Goal: Find specific page/section: Find specific page/section

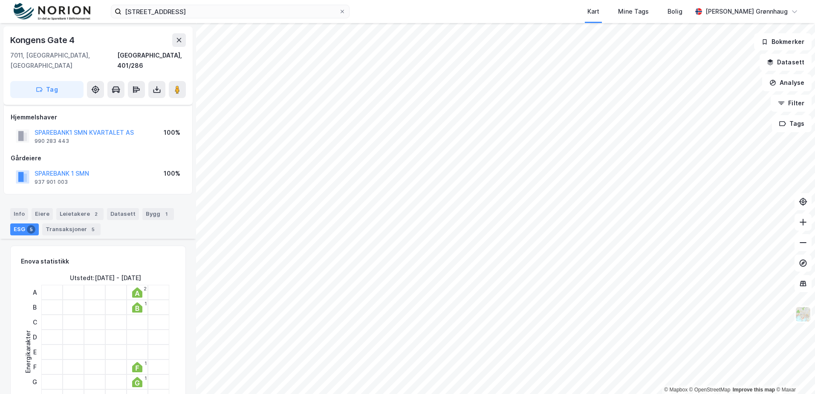
scroll to position [256, 0]
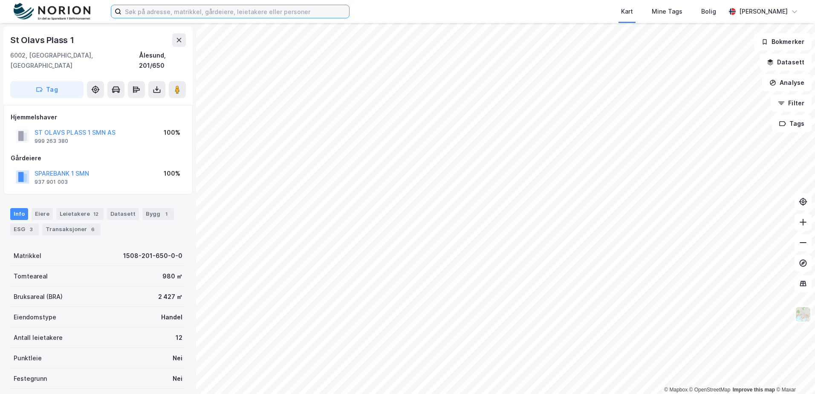
click at [205, 11] on input at bounding box center [235, 11] width 228 height 13
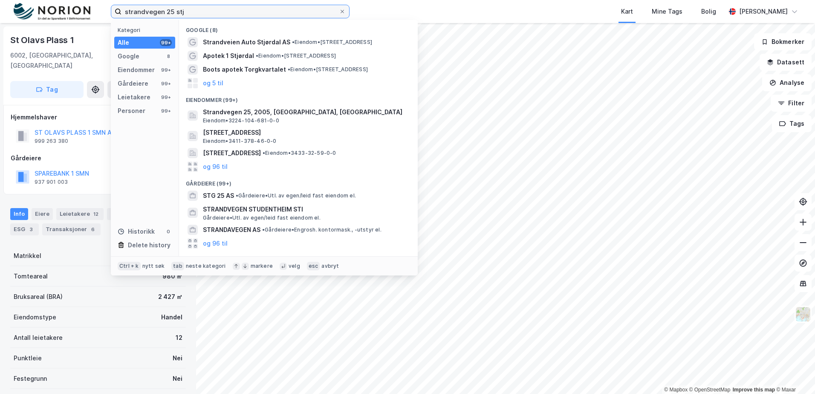
drag, startPoint x: 186, startPoint y: 10, endPoint x: 147, endPoint y: 9, distance: 39.2
click at [147, 9] on input "strandvegen 25 stj" at bounding box center [229, 11] width 217 height 13
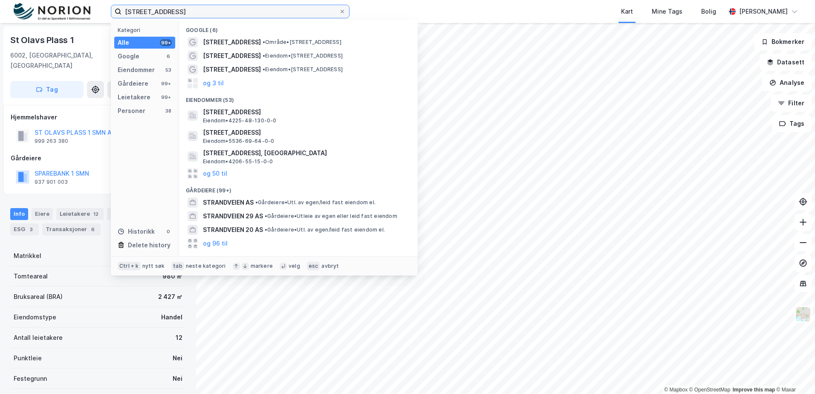
click at [199, 17] on input "strandveien 25" at bounding box center [229, 11] width 217 height 13
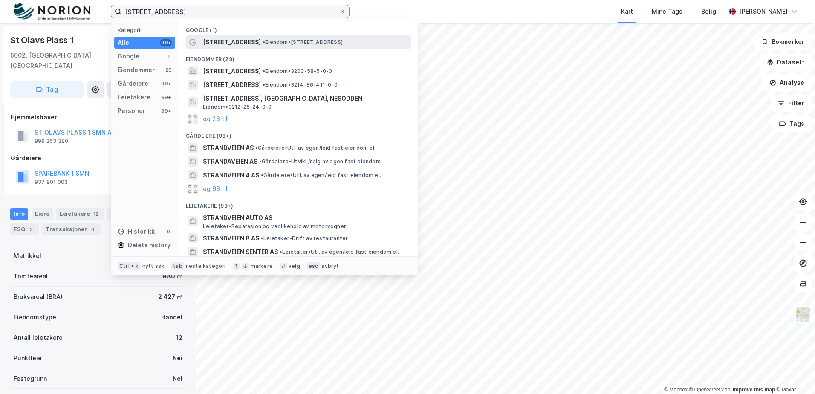
type input "strandveien 25 steinkjer"
click at [288, 42] on span "• Eiendom • Strandvegen 25, 7713 Steinkjer" at bounding box center [302, 42] width 80 height 7
drag, startPoint x: 170, startPoint y: 12, endPoint x: 115, endPoint y: 12, distance: 55.4
click at [115, 12] on label "strandveien 25 steinkjer" at bounding box center [230, 12] width 239 height 14
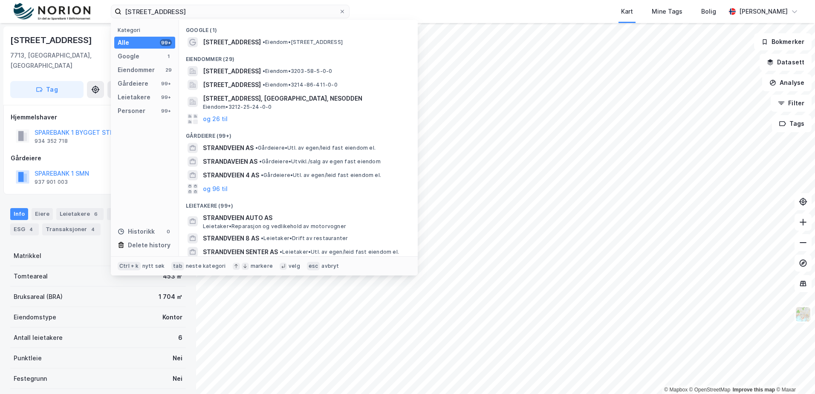
click at [57, 41] on div "Strandvegen 25" at bounding box center [52, 40] width 84 height 14
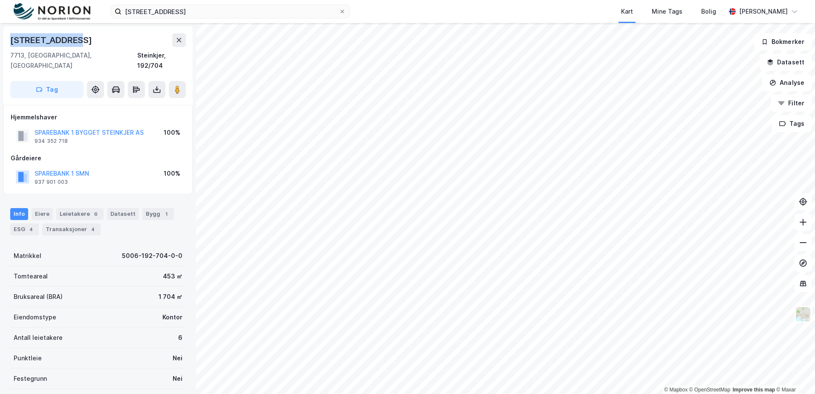
drag, startPoint x: 77, startPoint y: 39, endPoint x: 2, endPoint y: 38, distance: 75.0
click at [2, 38] on div "Strandvegen 25 7713, Steinkjer, Trøndelag Steinkjer, 192/704 Tag Hjemmelshaver …" at bounding box center [98, 208] width 196 height 371
copy div "Strandvegen 25"
drag, startPoint x: 147, startPoint y: 124, endPoint x: 32, endPoint y: 126, distance: 114.6
click at [32, 126] on div "SPAREBANK 1 BYGGET STEINKJER AS 934 352 718 100%" at bounding box center [98, 136] width 175 height 20
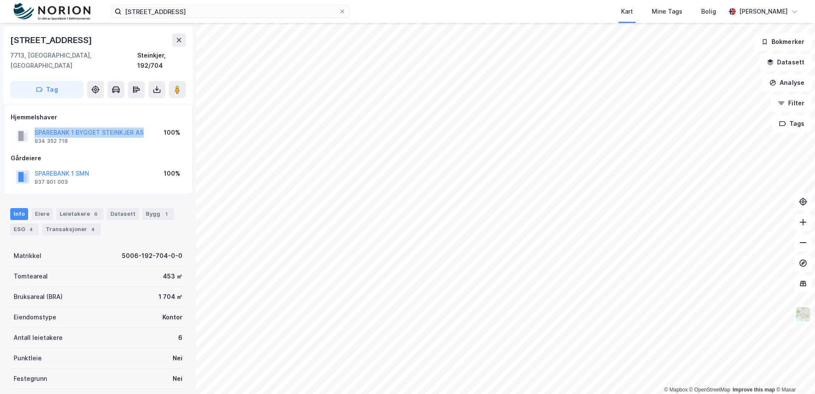
copy button "SPAREBANK 1 BYGGET STEINKJER AS"
